Goal: Task Accomplishment & Management: Complete application form

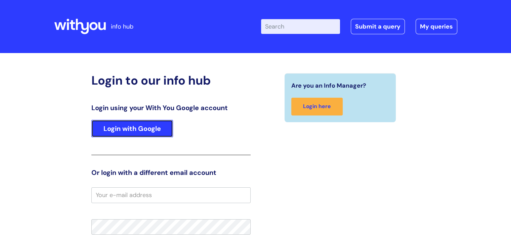
click at [109, 128] on link "Login with Google" at bounding box center [132, 128] width 82 height 17
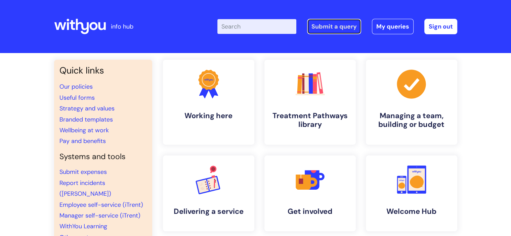
click at [337, 25] on link "Submit a query" at bounding box center [334, 26] width 54 height 15
click at [275, 29] on input "Enter your search term here..." at bounding box center [256, 26] width 79 height 15
type input "new IT request"
click button "Search" at bounding box center [0, 0] width 0 height 0
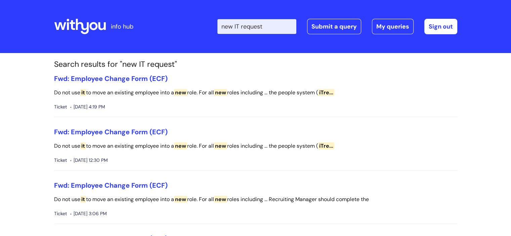
click at [277, 25] on input "new IT request" at bounding box center [256, 26] width 79 height 15
drag, startPoint x: 274, startPoint y: 27, endPoint x: 181, endPoint y: 25, distance: 92.7
click at [181, 25] on div "Enter your search term here... new IT request Search Submit a query My queries …" at bounding box center [305, 27] width 303 height 40
type input "It request"
click button "Search" at bounding box center [0, 0] width 0 height 0
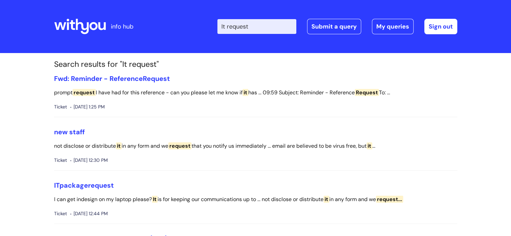
drag, startPoint x: 264, startPoint y: 29, endPoint x: 225, endPoint y: 28, distance: 39.3
click at [225, 28] on input "It request" at bounding box center [256, 26] width 79 height 15
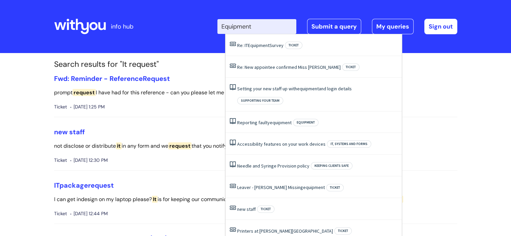
type input "Equipment"
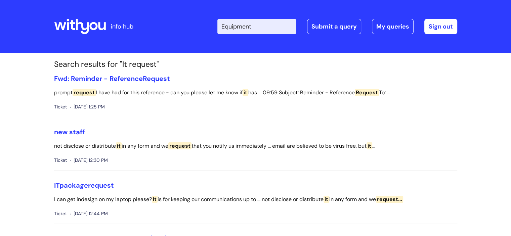
click at [89, 19] on icon at bounding box center [80, 26] width 52 height 16
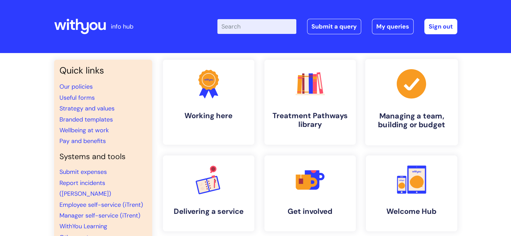
click at [420, 90] on icon at bounding box center [410, 83] width 29 height 29
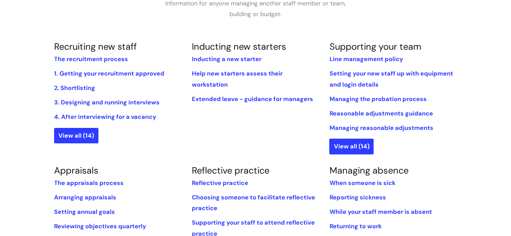
scroll to position [141, 0]
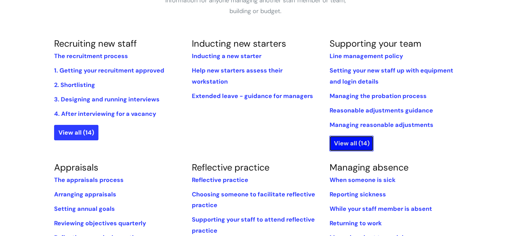
click at [350, 142] on link "View all (14)" at bounding box center [351, 143] width 44 height 15
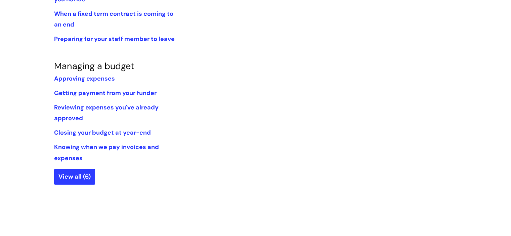
scroll to position [456, 0]
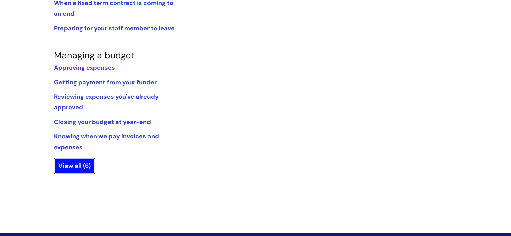
click at [81, 164] on link "View all (6)" at bounding box center [74, 165] width 41 height 15
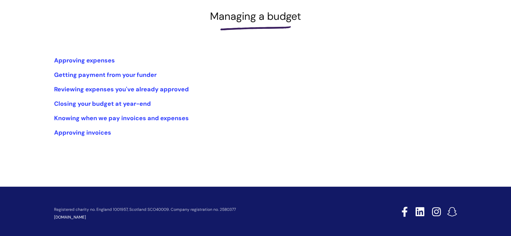
scroll to position [96, 0]
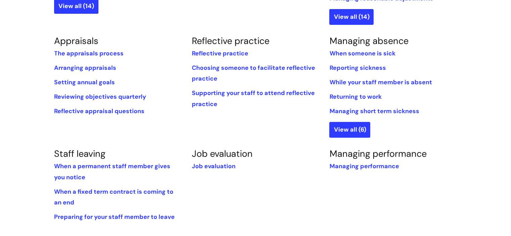
scroll to position [265, 0]
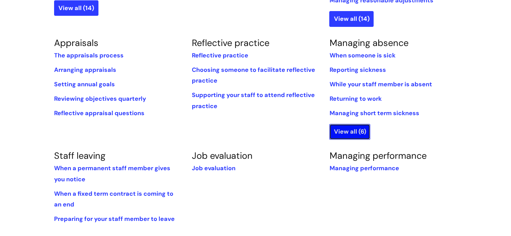
click at [354, 132] on link "View all (6)" at bounding box center [349, 131] width 41 height 15
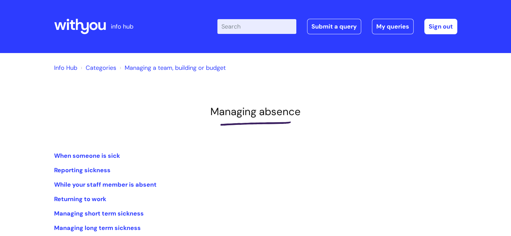
click at [68, 68] on link "Info Hub" at bounding box center [65, 68] width 23 height 8
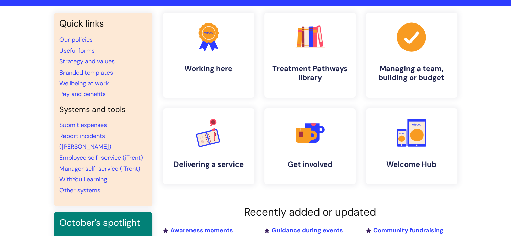
scroll to position [51, 0]
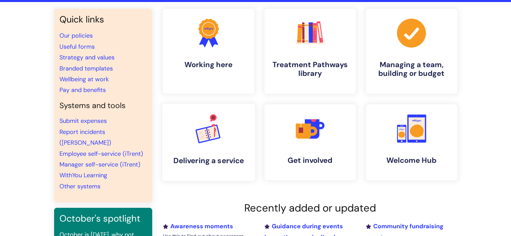
click at [207, 132] on icon at bounding box center [202, 135] width 14 height 16
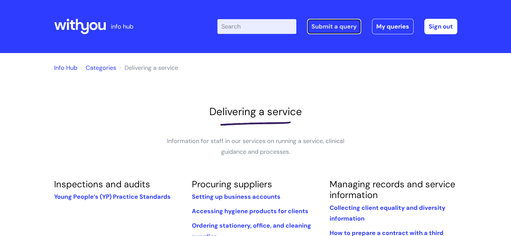
click at [342, 27] on link "Submit a query" at bounding box center [334, 26] width 54 height 15
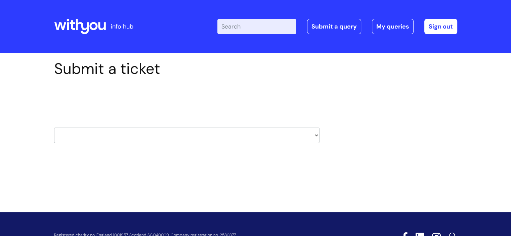
click at [311, 133] on select "HR / People IT and Support Clinical Drug Alerts Finance Accounts Data Support T…" at bounding box center [186, 135] width 265 height 15
select select "it_and_support"
click at [54, 128] on select "HR / People IT and Support Clinical Drug Alerts Finance Accounts Data Support T…" at bounding box center [186, 135] width 265 height 15
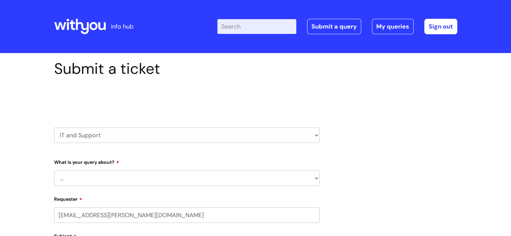
select select "80004286550"
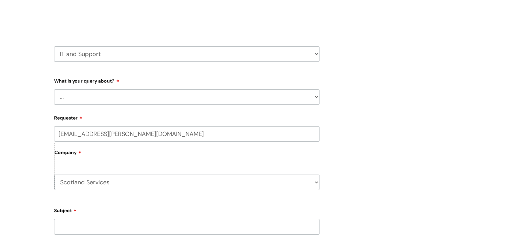
scroll to position [83, 0]
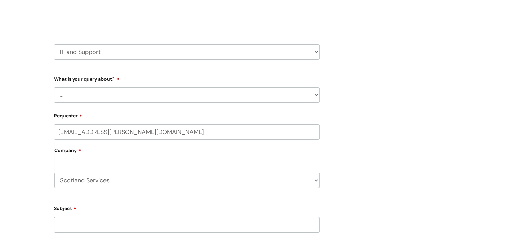
click at [315, 92] on select "... Mobile Phone Reset & MFA Accounts, Starters and Leavers IT Hardware issue I…" at bounding box center [186, 94] width 265 height 15
select select "IT Hardware issue"
click at [54, 87] on select "... Mobile Phone Reset & MFA Accounts, Starters and Leavers IT Hardware issue I…" at bounding box center [186, 94] width 265 height 15
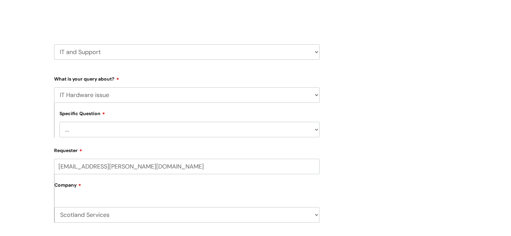
click at [158, 126] on select "... I need a new or replacement ... I’m waiting for new or replacement hardware…" at bounding box center [189, 129] width 260 height 15
select select "I need a new or replacement ..."
click at [59, 122] on select "... I need a new or replacement ... I’m waiting for new or replacement hardware…" at bounding box center [189, 129] width 260 height 15
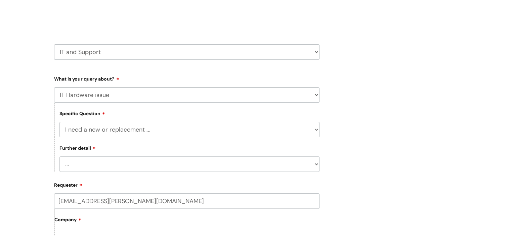
click at [132, 164] on select "... Another sort of cable Anything else Monitor Mouse/keyboard Port replicator …" at bounding box center [189, 163] width 260 height 15
click at [316, 163] on select "... Another sort of cable Anything else Monitor Mouse/keyboard Port replicator …" at bounding box center [189, 163] width 260 height 15
select select "Anything else"
click at [59, 156] on select "... Another sort of cable Anything else Monitor Mouse/keyboard Port replicator …" at bounding box center [189, 163] width 260 height 15
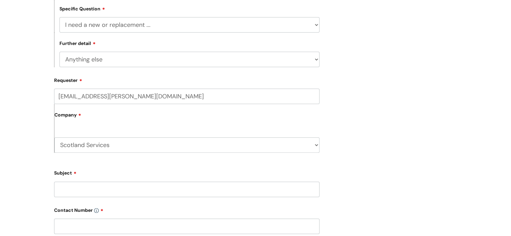
scroll to position [189, 0]
click at [94, 190] on input "Subject" at bounding box center [186, 188] width 265 height 15
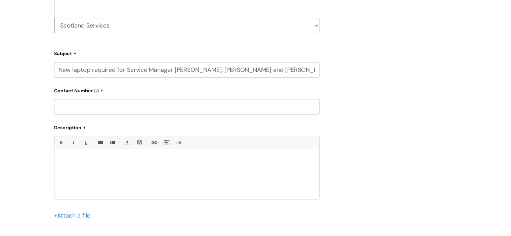
scroll to position [311, 0]
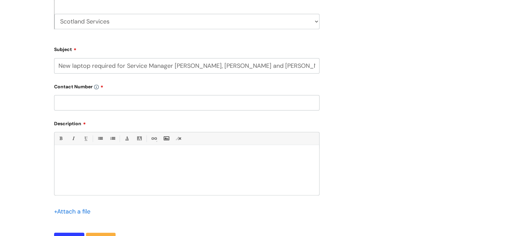
type input "New laptop required for Service Manager [PERSON_NAME], [PERSON_NAME] and [PERSO…"
click at [92, 101] on input "text" at bounding box center [186, 102] width 265 height 15
type input "07599804620"
click at [77, 149] on div at bounding box center [186, 172] width 264 height 46
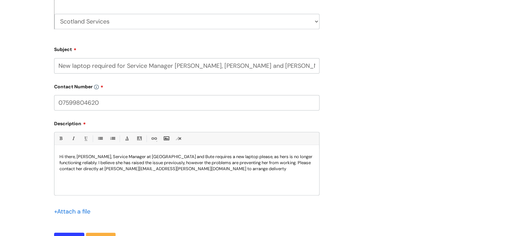
click at [181, 158] on p "Hi there, [PERSON_NAME], Service Manager at [GEOGRAPHIC_DATA] and Bute requires…" at bounding box center [186, 163] width 254 height 18
click at [276, 179] on div "Hi there, [PERSON_NAME], Service Manager at [GEOGRAPHIC_DATA] and [PERSON_NAME]…" at bounding box center [186, 172] width 264 height 46
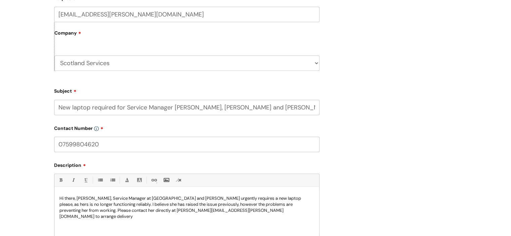
scroll to position [269, 0]
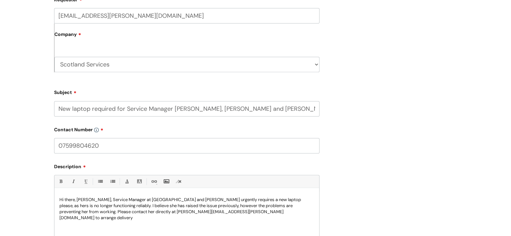
click at [57, 109] on input "New laptop required for Service Manager [PERSON_NAME], [PERSON_NAME] and [PERSO…" at bounding box center [186, 108] width 265 height 15
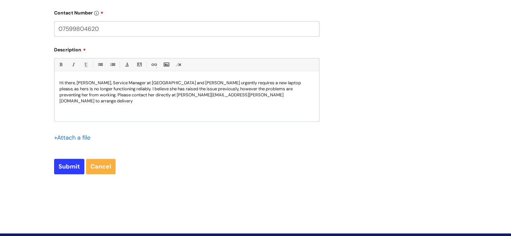
scroll to position [410, 0]
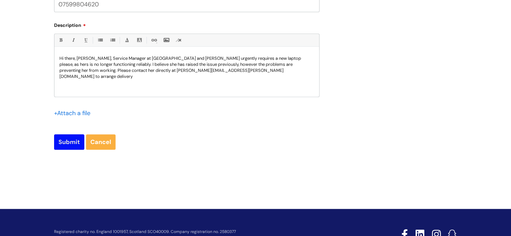
type input "Urgent - New laptop required for Service Manager [PERSON_NAME], [PERSON_NAME] a…"
click at [74, 138] on input "Submit" at bounding box center [69, 141] width 30 height 15
type input "Please Wait..."
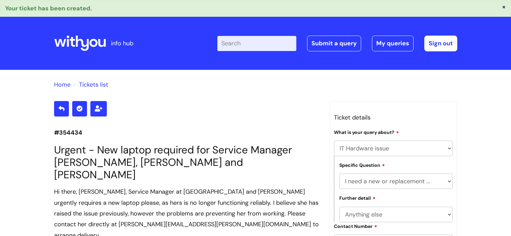
select select "IT Hardware issue"
select select "I need a new or replacement ..."
select select "Anything else"
